Goal: Entertainment & Leisure: Consume media (video, audio)

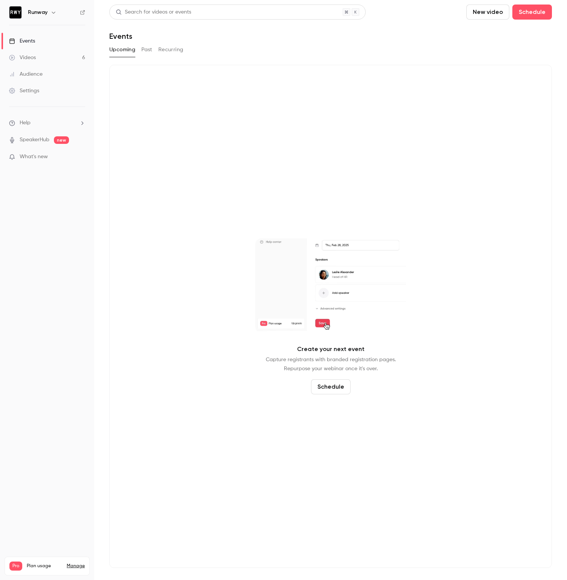
click at [49, 60] on link "Videos 6" at bounding box center [47, 57] width 94 height 17
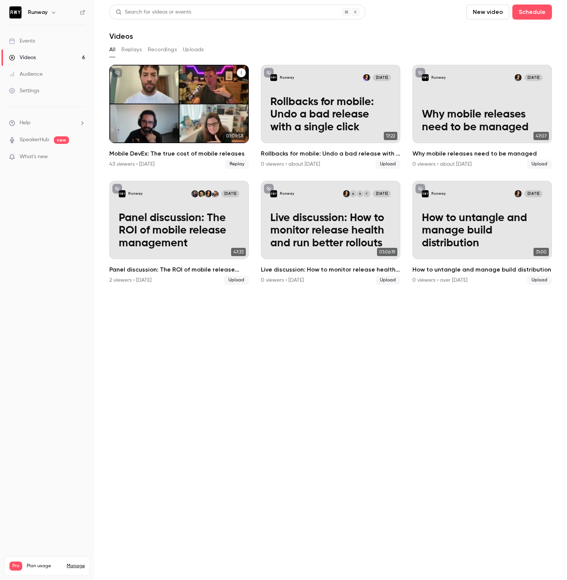
click at [198, 155] on h2 "Mobile DevEx: The true cost of mobile releases" at bounding box center [178, 153] width 139 height 9
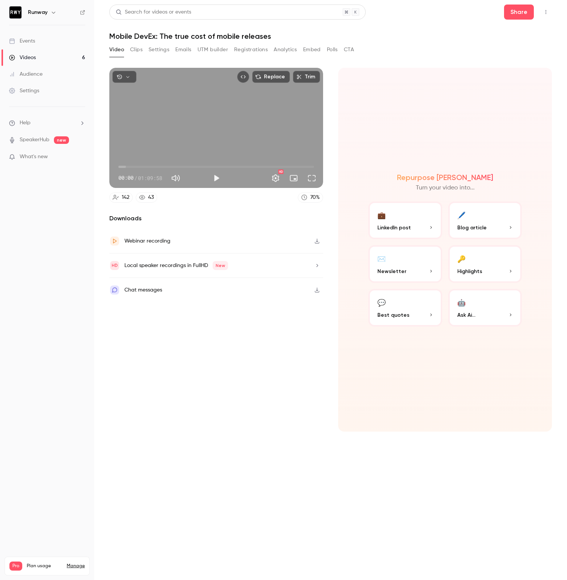
click at [294, 50] on button "Analytics" at bounding box center [285, 50] width 23 height 12
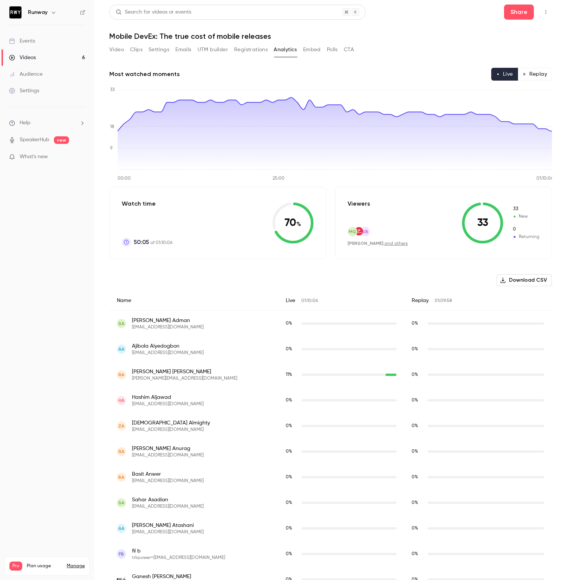
click at [538, 71] on button "Replay" at bounding box center [534, 74] width 34 height 13
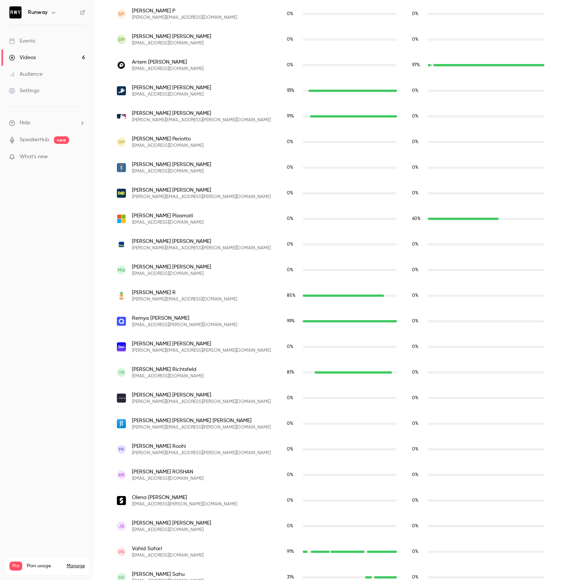
scroll to position [2525, 0]
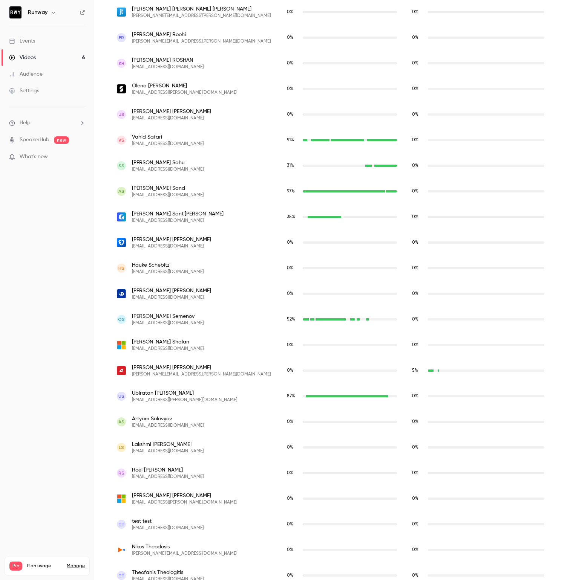
click at [383, 392] on div "87 %" at bounding box center [341, 397] width 125 height 26
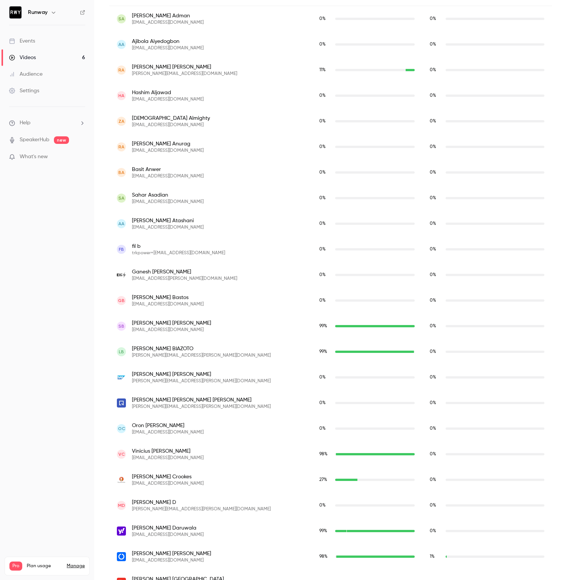
scroll to position [0, 0]
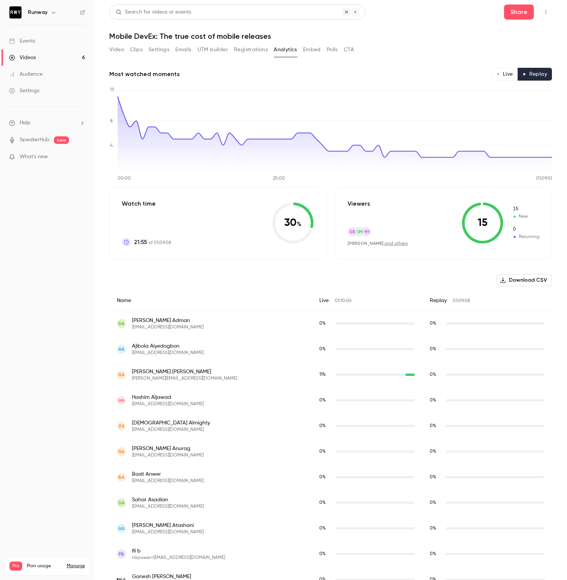
click at [314, 51] on button "Embed" at bounding box center [312, 50] width 18 height 12
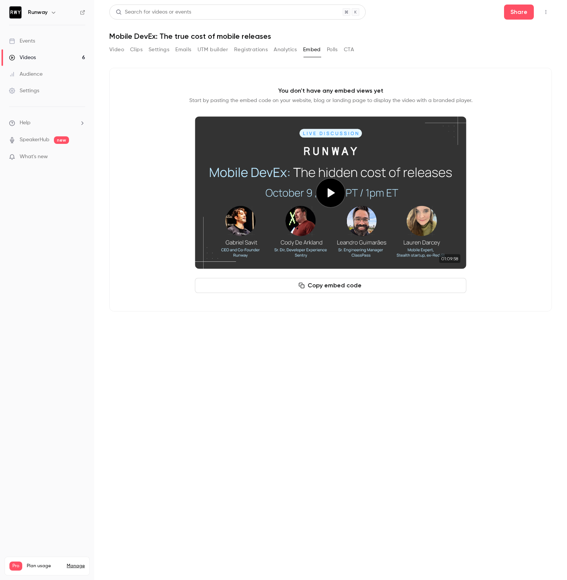
click at [329, 50] on button "Polls" at bounding box center [332, 50] width 11 height 12
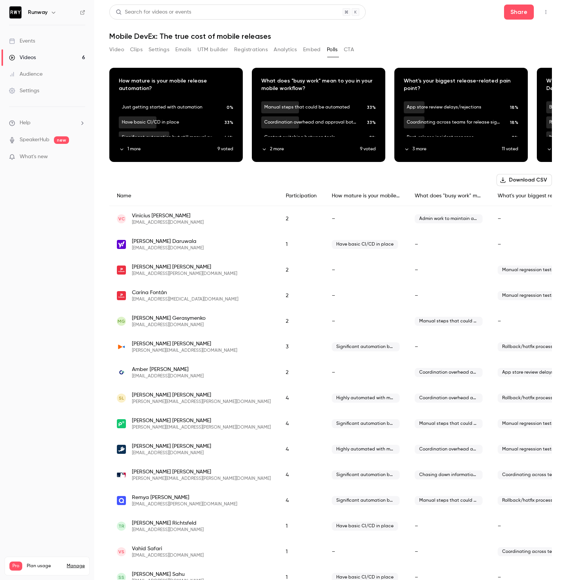
click at [116, 50] on button "Video" at bounding box center [116, 50] width 15 height 12
